Goal: Task Accomplishment & Management: Manage account settings

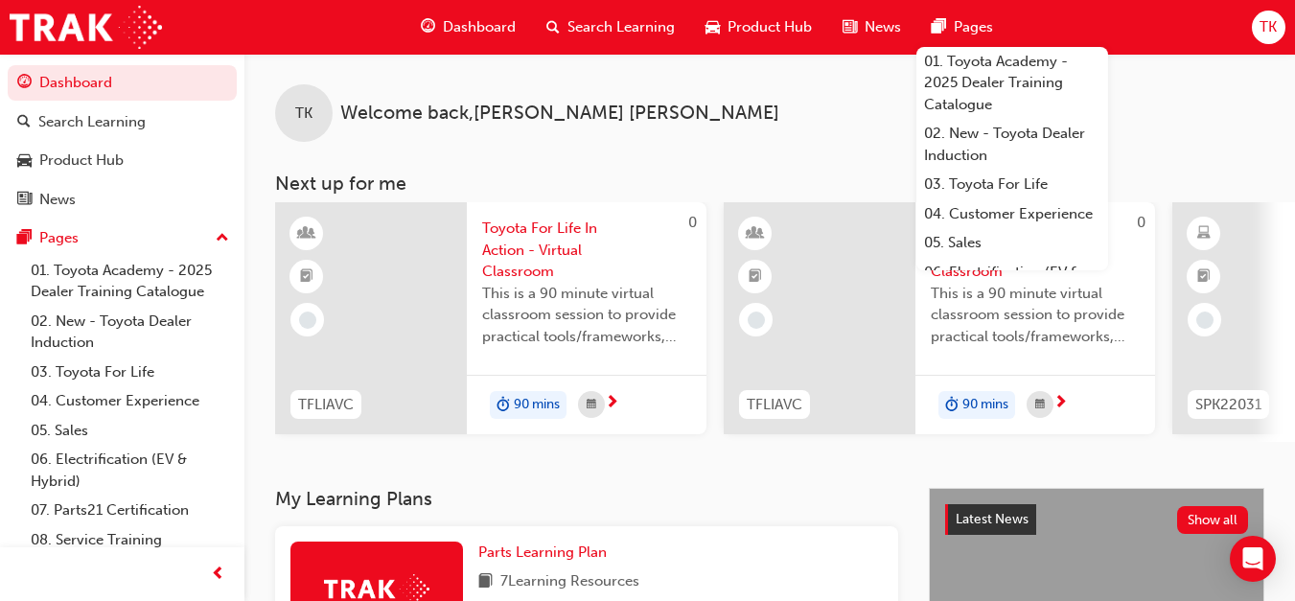
click at [1260, 22] on span "TK" at bounding box center [1267, 27] width 17 height 22
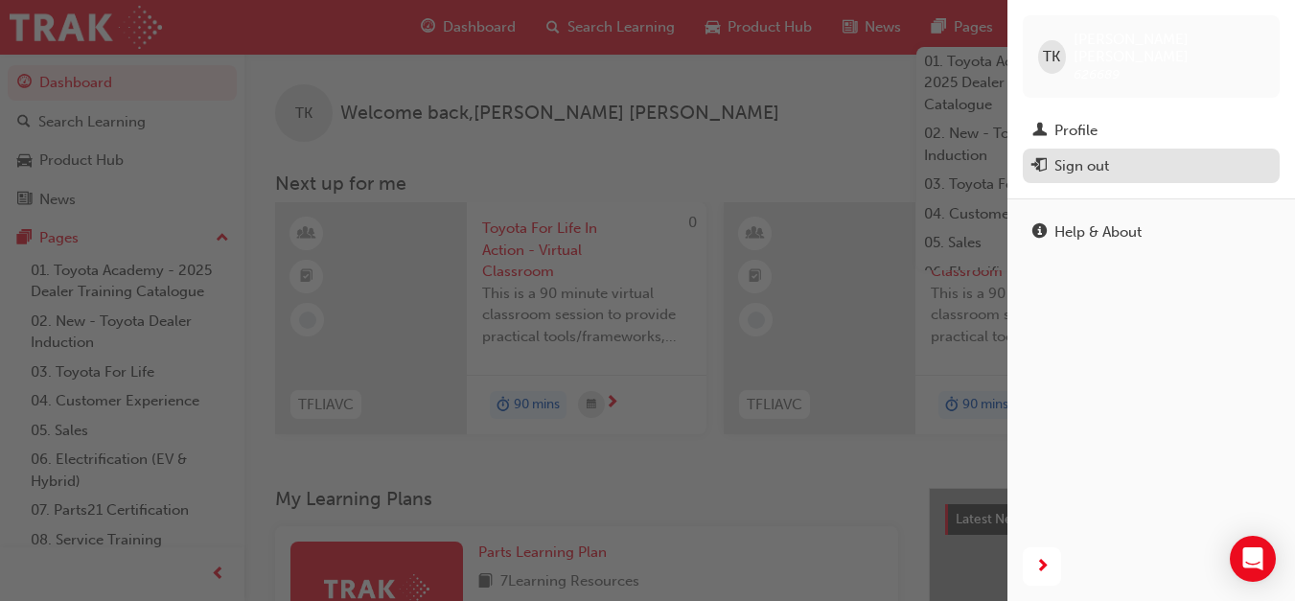
click at [1093, 155] on div "Sign out" at bounding box center [1081, 166] width 55 height 22
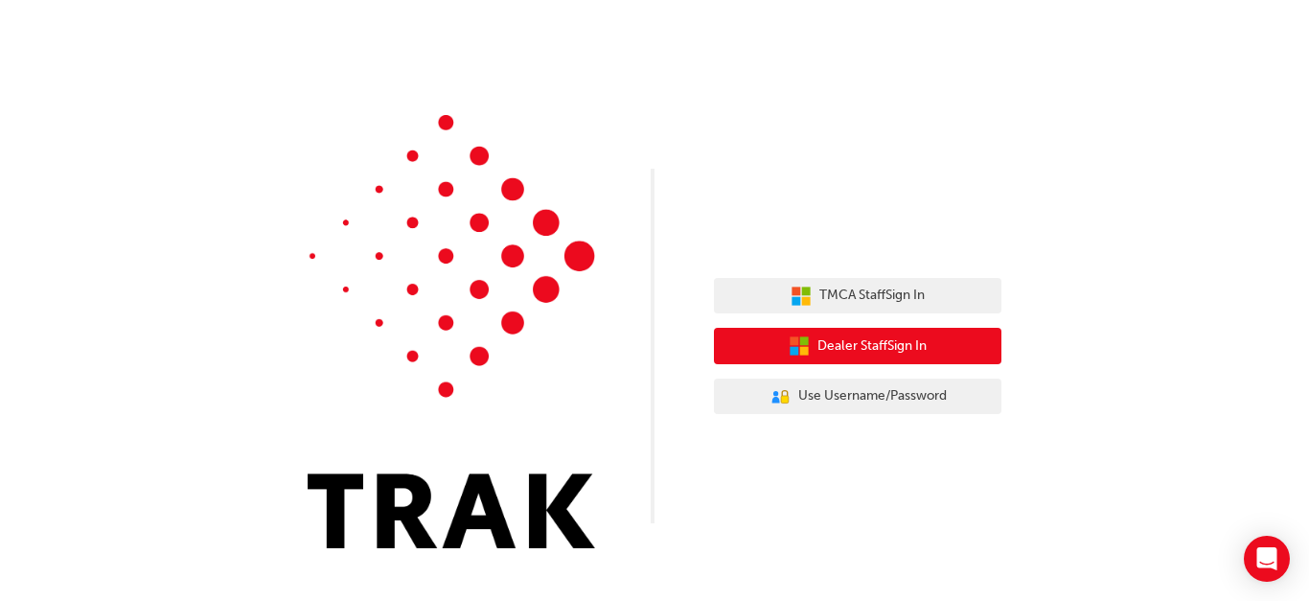
click at [864, 344] on span "Dealer Staff Sign In" at bounding box center [872, 346] width 109 height 22
